Goal: Find specific page/section: Find specific page/section

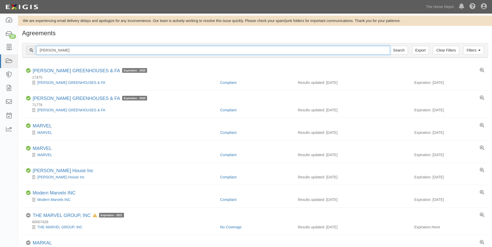
click at [102, 50] on input "[PERSON_NAME]" at bounding box center [212, 50] width 353 height 9
click at [103, 50] on input "[PERSON_NAME]" at bounding box center [212, 50] width 353 height 9
type input "[PERSON_NAME]"
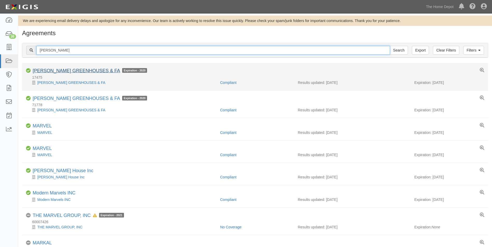
click at [390, 46] on input "Search" at bounding box center [399, 50] width 18 height 9
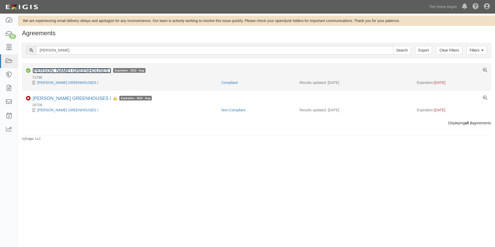
click at [78, 72] on link "[PERSON_NAME] GREENHOUSES I" at bounding box center [72, 70] width 79 height 5
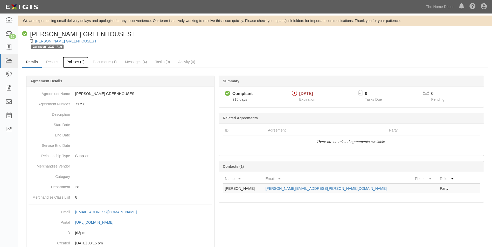
click at [76, 64] on link "Policies (2)" at bounding box center [76, 62] width 26 height 11
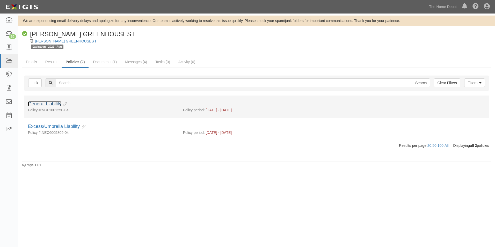
click at [47, 102] on link "General Liability" at bounding box center [44, 103] width 33 height 5
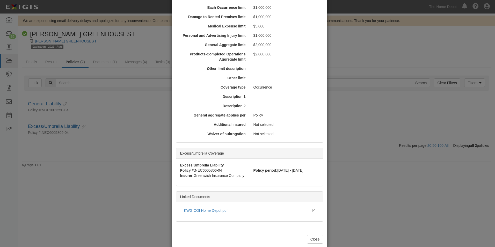
scroll to position [162, 0]
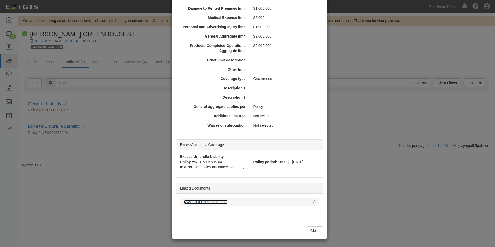
click at [214, 201] on link "KWG COI Home Depot.pdf" at bounding box center [206, 202] width 44 height 4
